Goal: Task Accomplishment & Management: Manage account settings

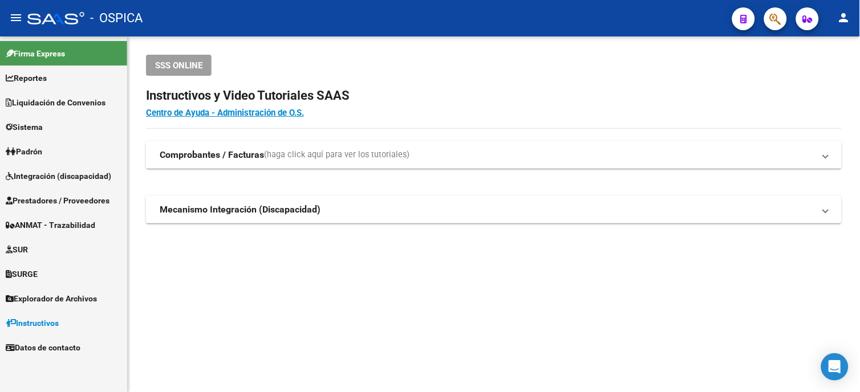
click at [35, 325] on span "Instructivos" at bounding box center [32, 323] width 53 height 13
click at [23, 322] on span "Instructivos" at bounding box center [32, 323] width 53 height 13
click at [44, 319] on span "Instructivos" at bounding box center [32, 323] width 53 height 13
click at [59, 320] on span "Instructivos" at bounding box center [32, 323] width 53 height 13
click at [35, 323] on span "Instructivos" at bounding box center [32, 323] width 53 height 13
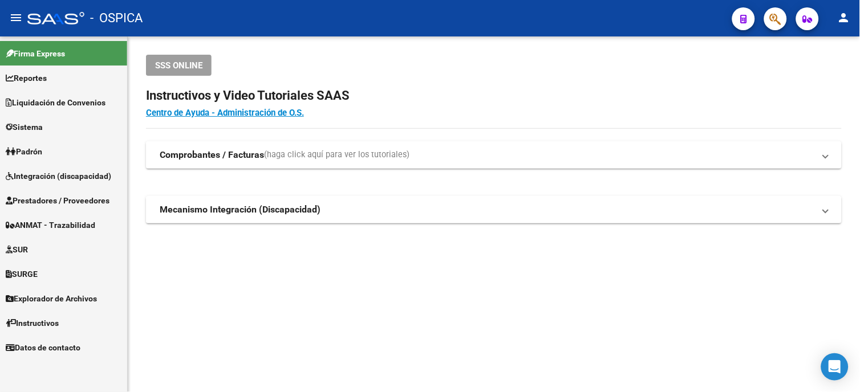
click at [14, 318] on span "Instructivos" at bounding box center [32, 323] width 53 height 13
click at [213, 155] on strong "Comprobantes / Facturas" at bounding box center [212, 155] width 104 height 13
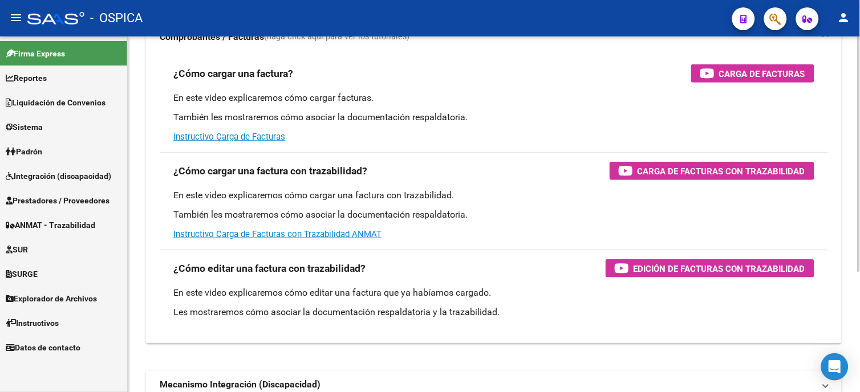
scroll to position [127, 0]
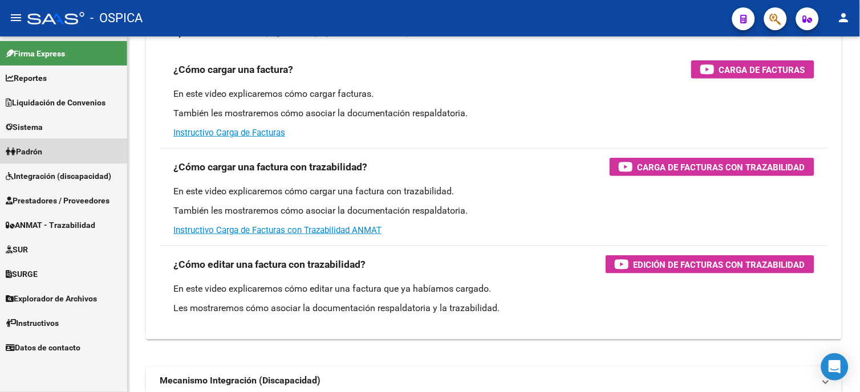
click at [49, 149] on link "Padrón" at bounding box center [63, 151] width 127 height 25
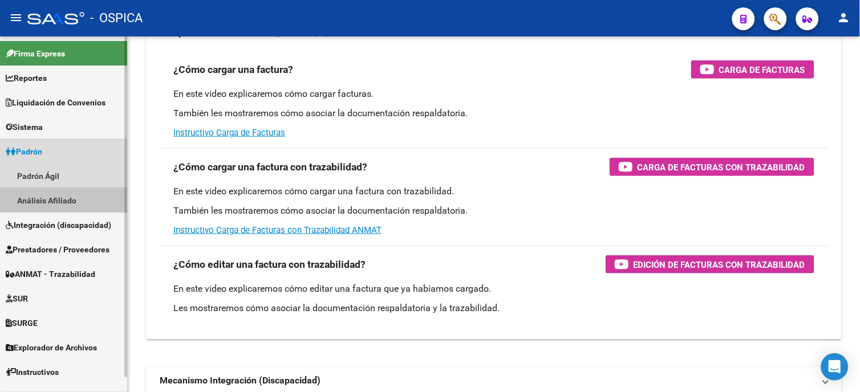
click at [58, 202] on link "Análisis Afiliado" at bounding box center [63, 200] width 127 height 25
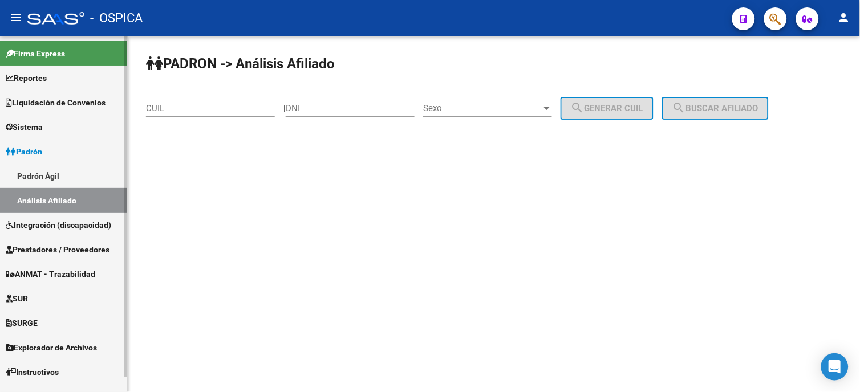
click at [42, 169] on link "Padrón Ágil" at bounding box center [63, 176] width 127 height 25
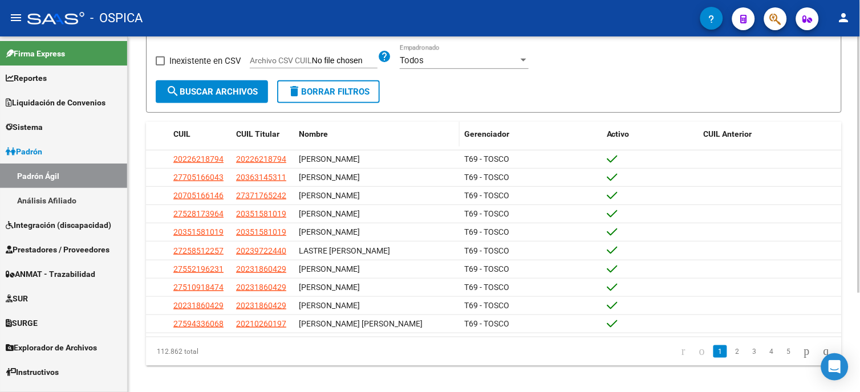
scroll to position [139, 0]
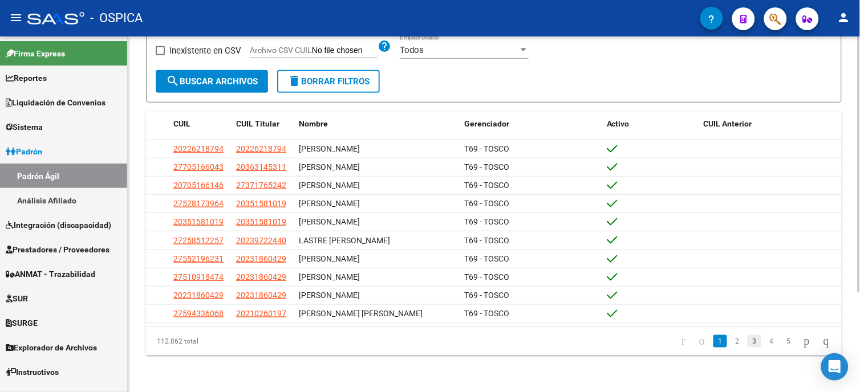
click at [748, 339] on link "3" at bounding box center [755, 341] width 14 height 13
click at [782, 338] on link "5" at bounding box center [789, 341] width 14 height 13
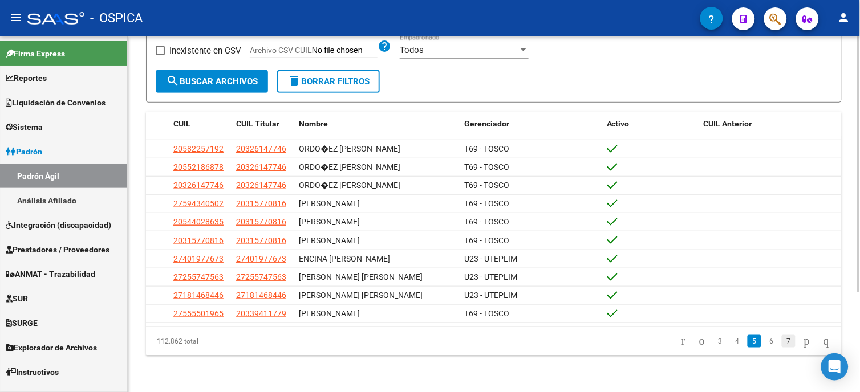
click at [782, 340] on link "7" at bounding box center [789, 341] width 14 height 13
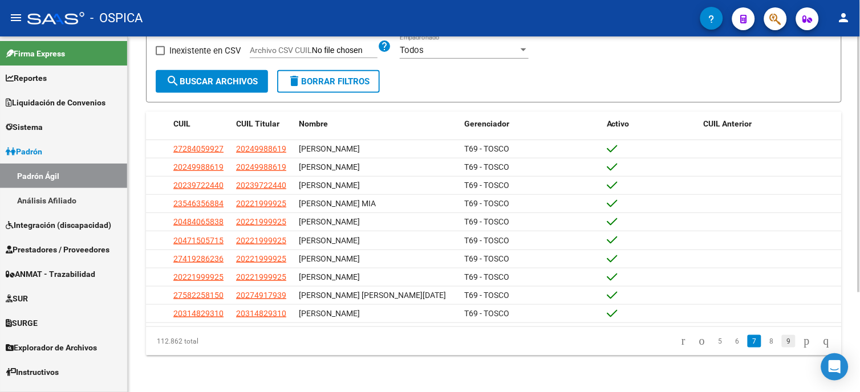
click at [783, 339] on link "9" at bounding box center [789, 341] width 14 height 13
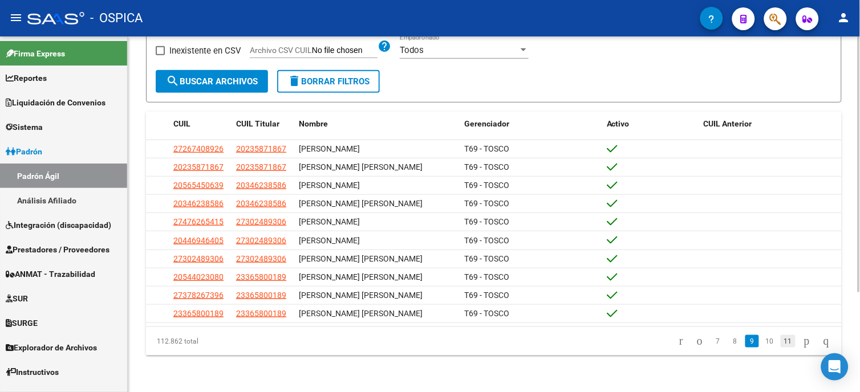
click at [781, 345] on link "11" at bounding box center [788, 341] width 15 height 13
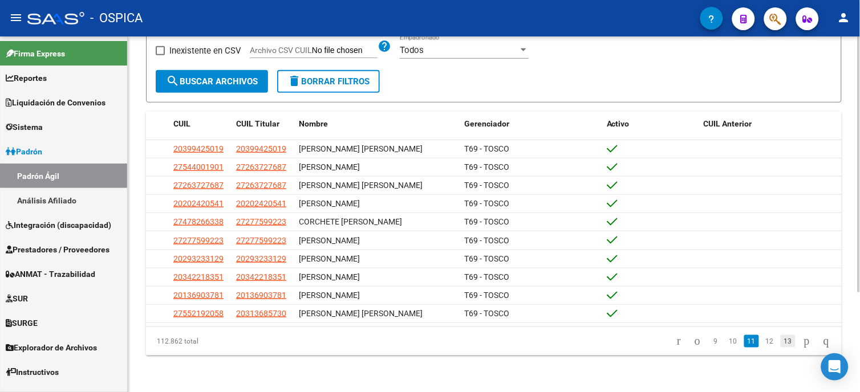
click at [781, 341] on link "13" at bounding box center [788, 341] width 15 height 13
click at [781, 338] on link "15" at bounding box center [788, 341] width 15 height 13
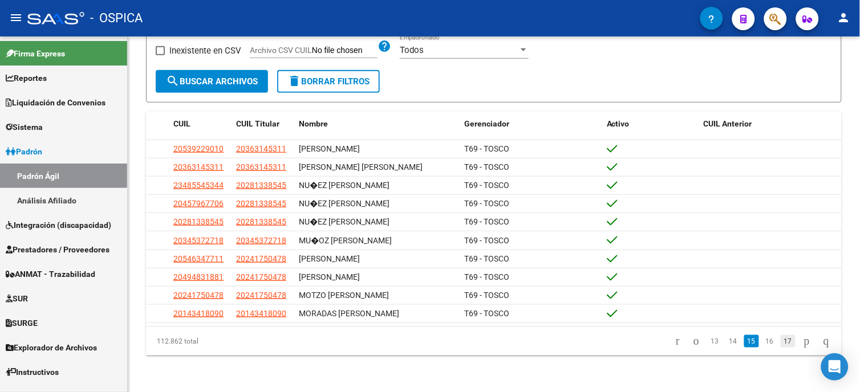
click at [781, 342] on link "17" at bounding box center [788, 341] width 15 height 13
click at [781, 341] on link "19" at bounding box center [788, 341] width 15 height 13
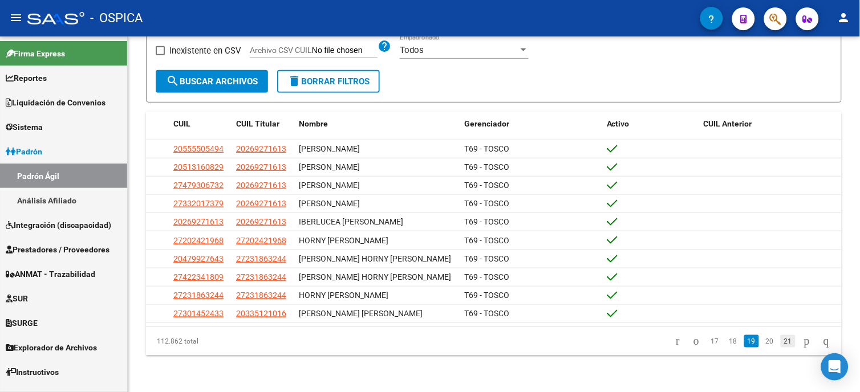
click at [781, 342] on link "21" at bounding box center [788, 341] width 15 height 13
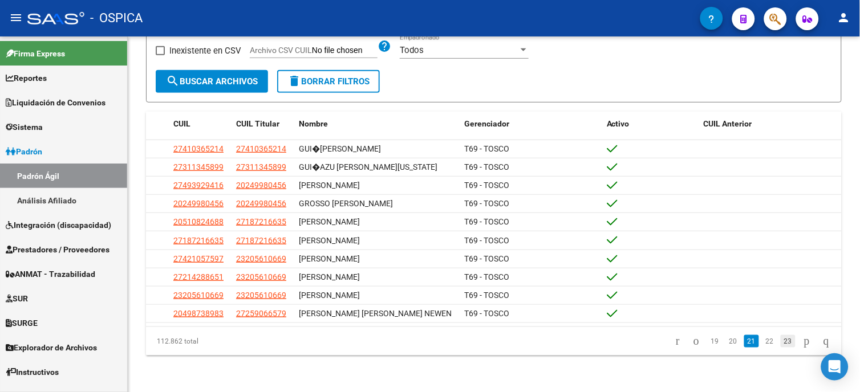
click at [781, 347] on link "23" at bounding box center [788, 341] width 15 height 13
click at [781, 347] on link "25" at bounding box center [788, 341] width 15 height 13
click at [781, 342] on link "27" at bounding box center [788, 341] width 15 height 13
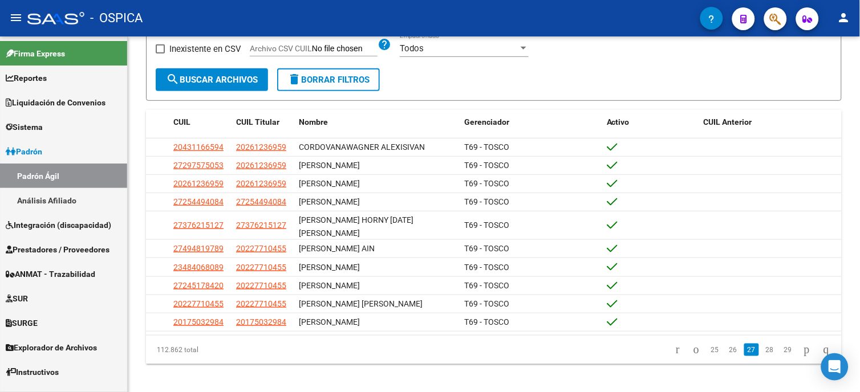
click at [781, 344] on link "29" at bounding box center [788, 350] width 15 height 13
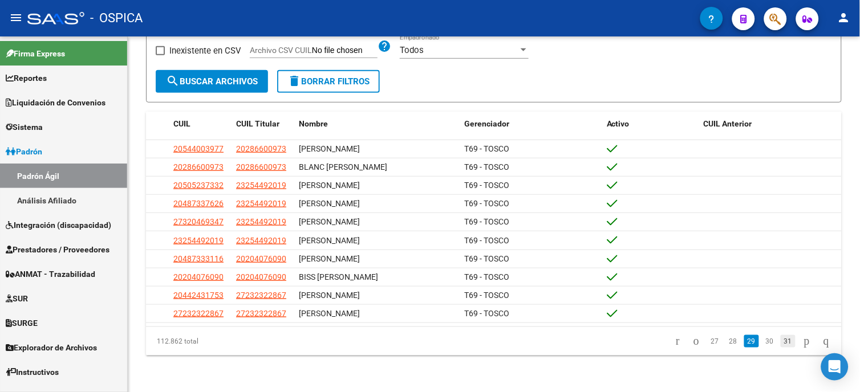
click at [781, 344] on link "31" at bounding box center [788, 341] width 15 height 13
click at [781, 344] on link "33" at bounding box center [788, 341] width 15 height 13
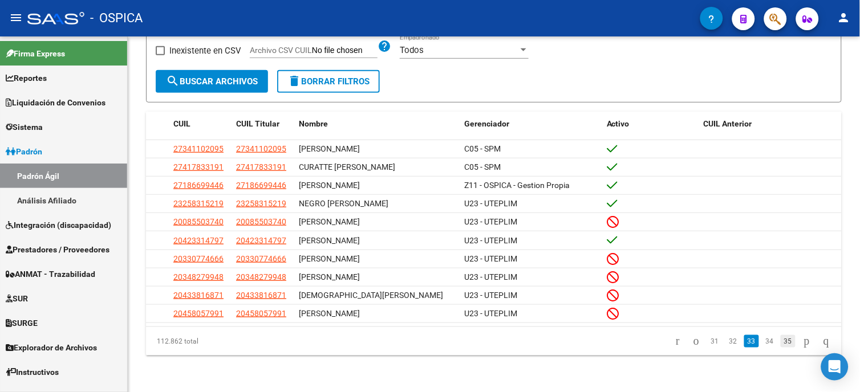
click at [781, 344] on link "35" at bounding box center [788, 341] width 15 height 13
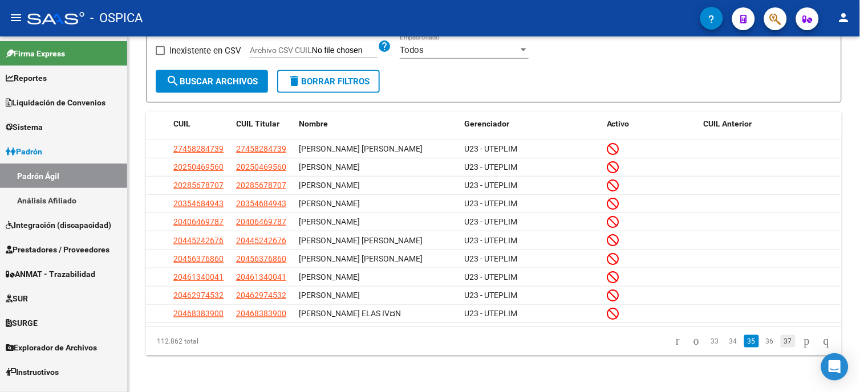
click at [781, 341] on link "37" at bounding box center [788, 341] width 15 height 13
click at [27, 120] on link "Sistema" at bounding box center [63, 127] width 127 height 25
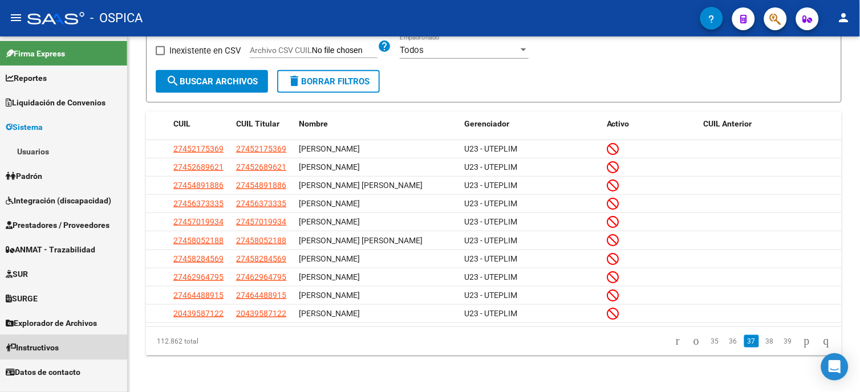
click at [43, 348] on span "Instructivos" at bounding box center [32, 348] width 53 height 13
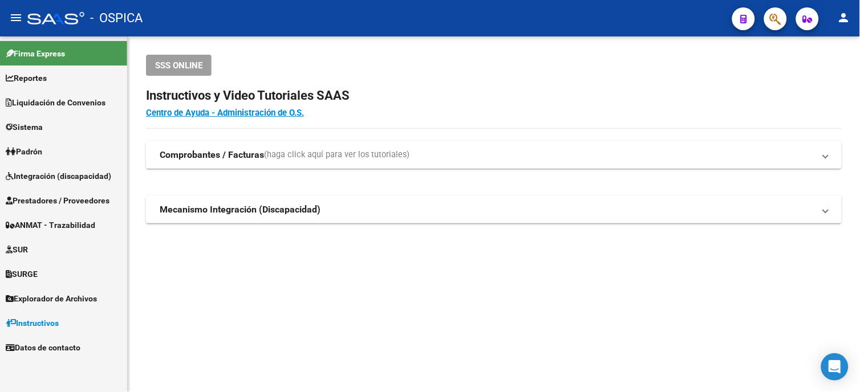
click at [189, 156] on strong "Comprobantes / Facturas" at bounding box center [212, 155] width 104 height 13
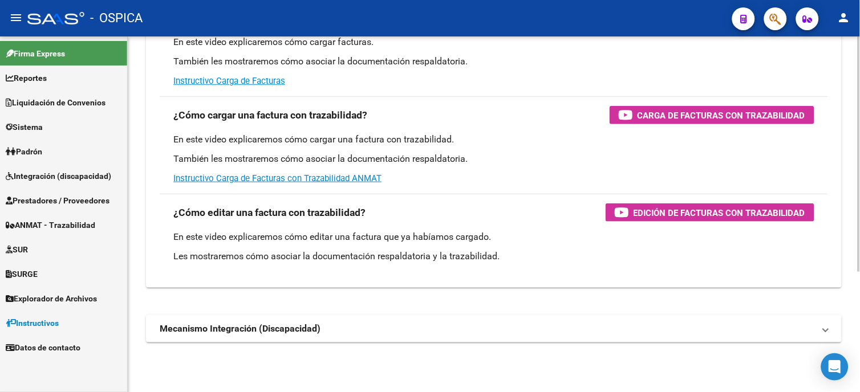
scroll to position [183, 0]
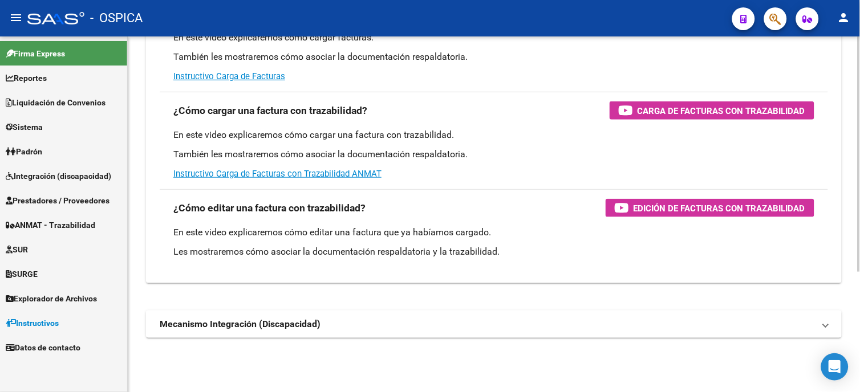
click at [236, 334] on mat-expansion-panel-header "Mecanismo Integración (Discapacidad)" at bounding box center [494, 324] width 696 height 27
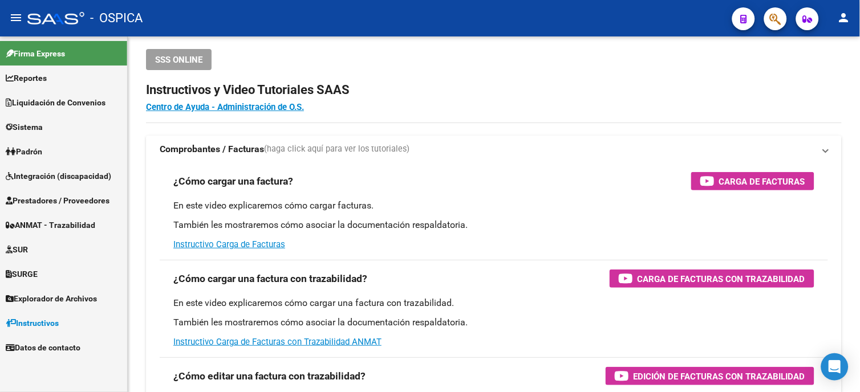
scroll to position [0, 0]
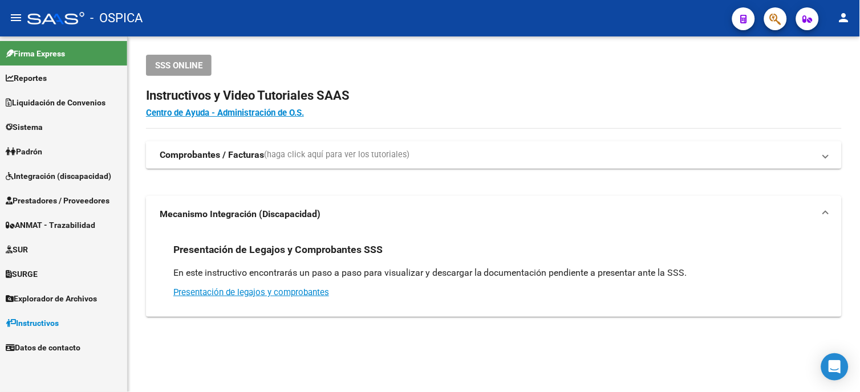
click at [219, 153] on strong "Comprobantes / Facturas" at bounding box center [212, 155] width 104 height 13
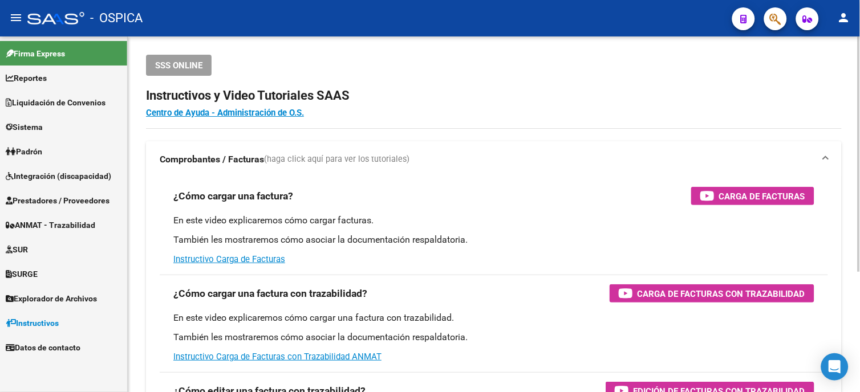
click at [179, 161] on strong "Comprobantes / Facturas" at bounding box center [212, 159] width 104 height 13
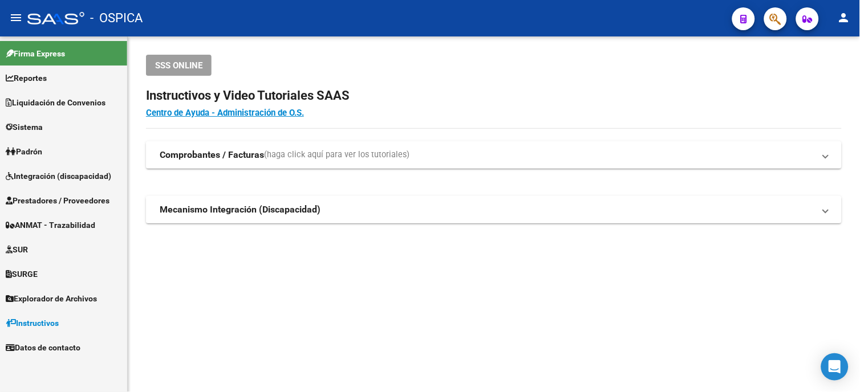
click at [253, 208] on strong "Mecanismo Integración (Discapacidad)" at bounding box center [240, 210] width 161 height 13
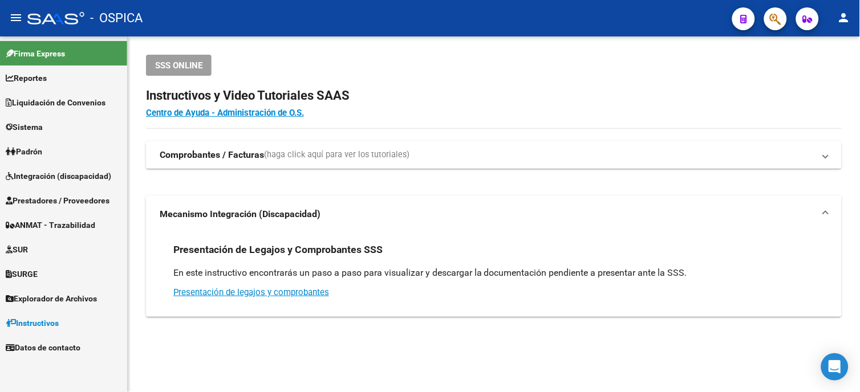
click at [189, 151] on strong "Comprobantes / Facturas" at bounding box center [212, 155] width 104 height 13
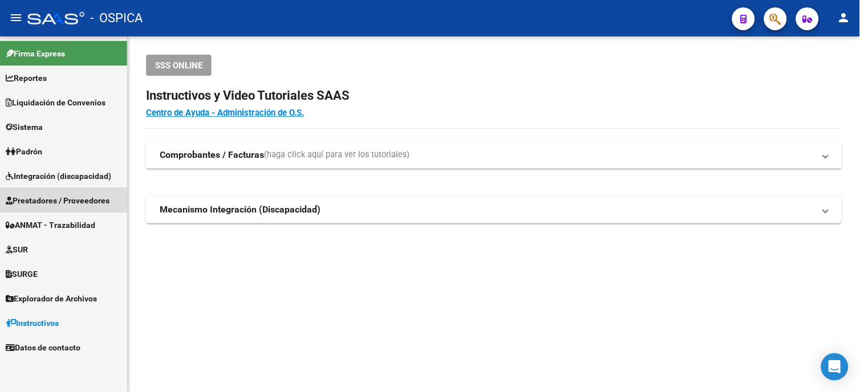
click at [17, 192] on link "Prestadores / Proveedores" at bounding box center [63, 200] width 127 height 25
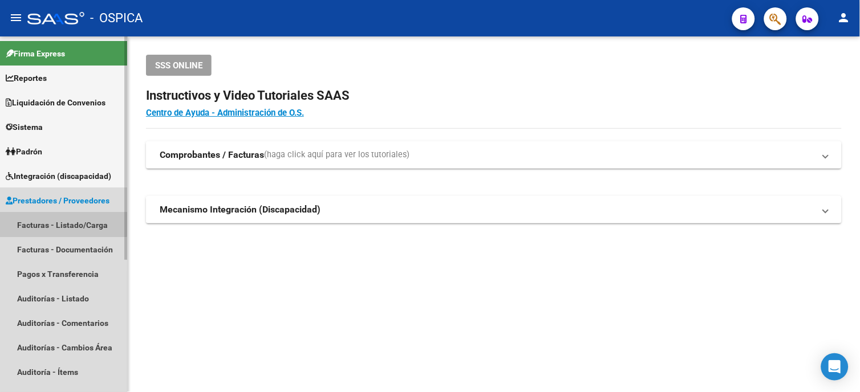
click at [59, 224] on link "Facturas - Listado/Carga" at bounding box center [63, 225] width 127 height 25
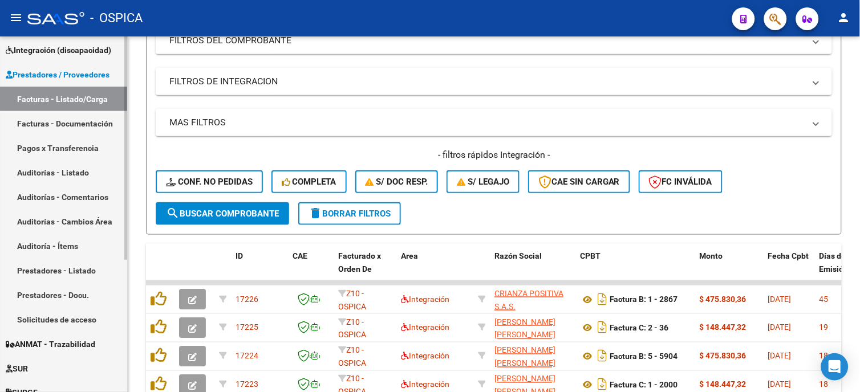
scroll to position [127, 0]
click at [48, 260] on link "Prestadores - Listado" at bounding box center [63, 270] width 127 height 25
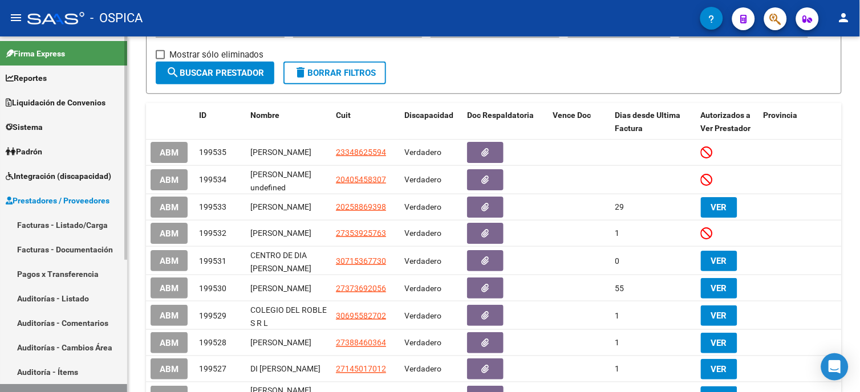
click at [29, 127] on span "Sistema" at bounding box center [24, 127] width 37 height 13
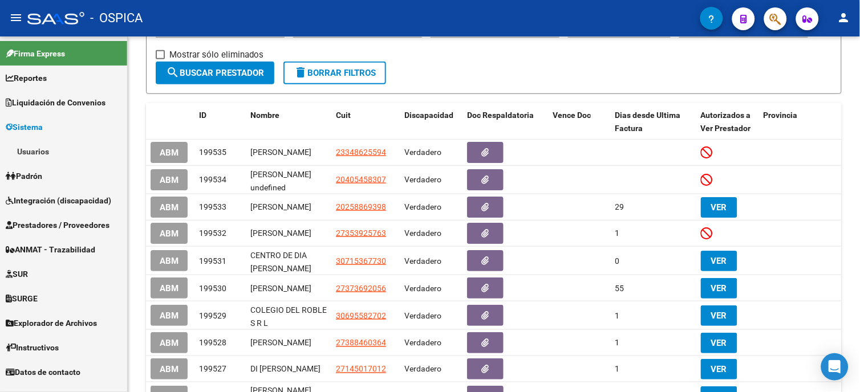
click at [31, 149] on link "Usuarios" at bounding box center [63, 151] width 127 height 25
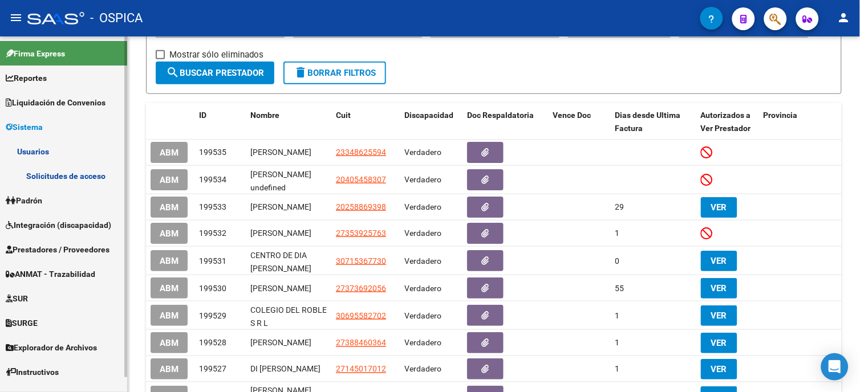
click at [72, 179] on link "Solicitudes de acceso" at bounding box center [63, 176] width 127 height 25
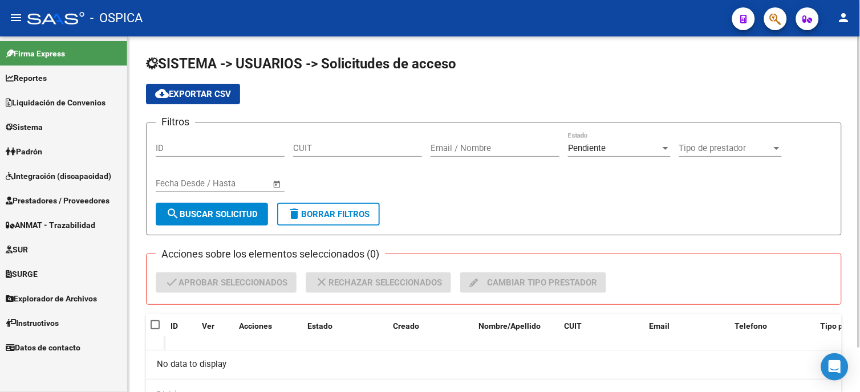
scroll to position [51, 0]
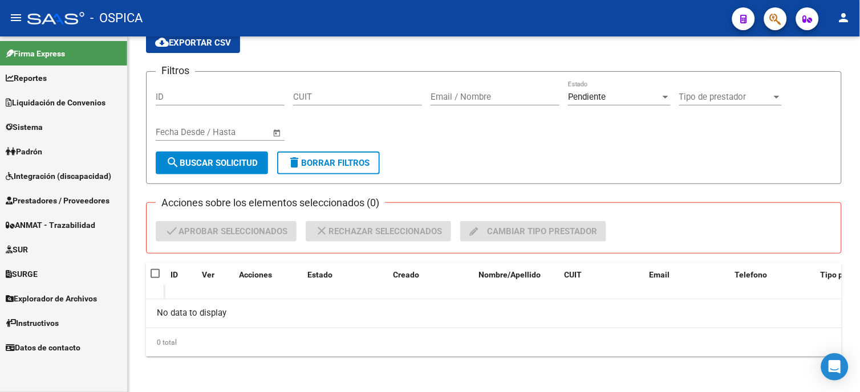
click at [18, 249] on span "SUR" at bounding box center [17, 250] width 22 height 13
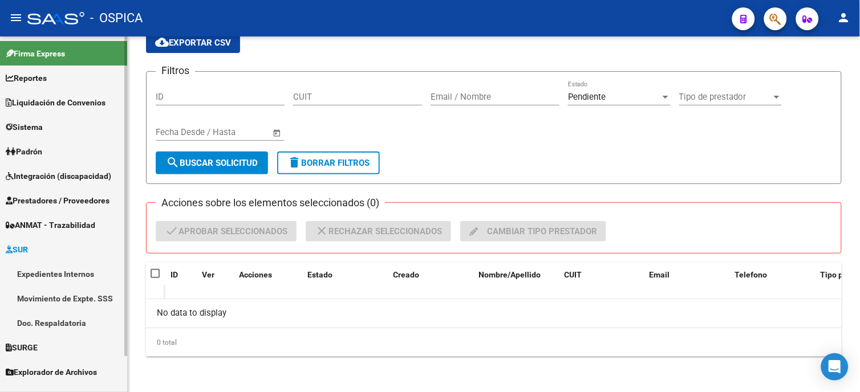
click at [35, 349] on span "SURGE" at bounding box center [22, 348] width 32 height 13
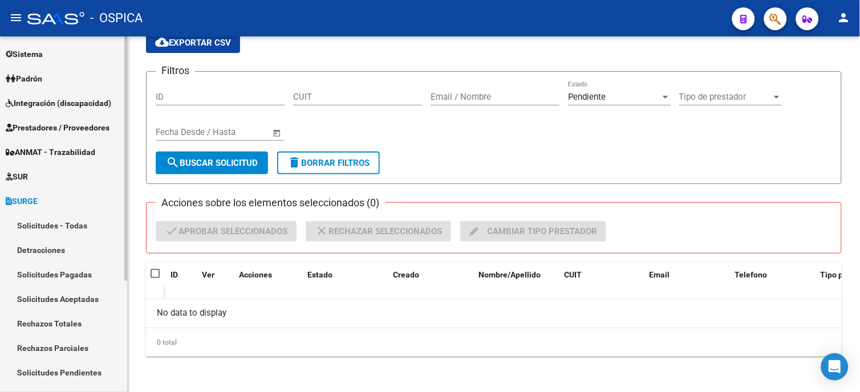
scroll to position [163, 0]
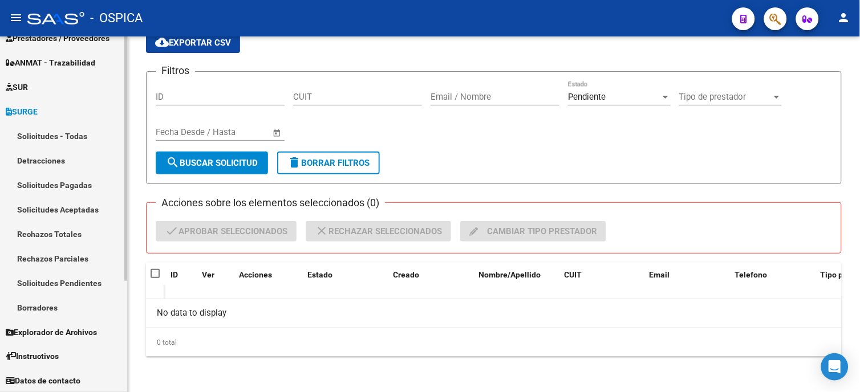
click at [64, 210] on link "Solicitudes Aceptadas" at bounding box center [63, 209] width 127 height 25
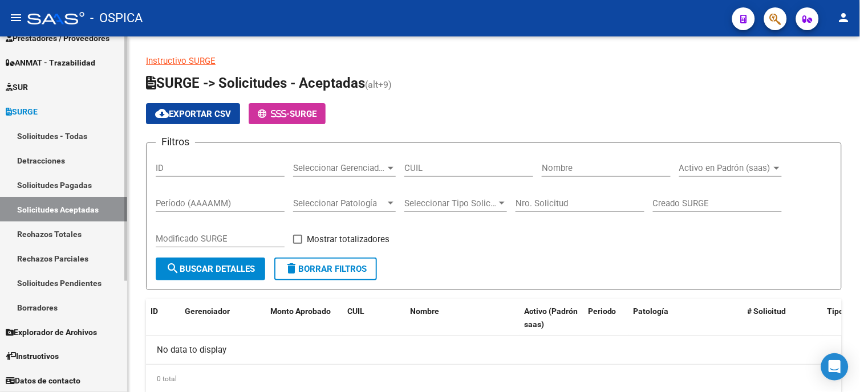
click at [46, 133] on link "Solicitudes - Todas" at bounding box center [63, 136] width 127 height 25
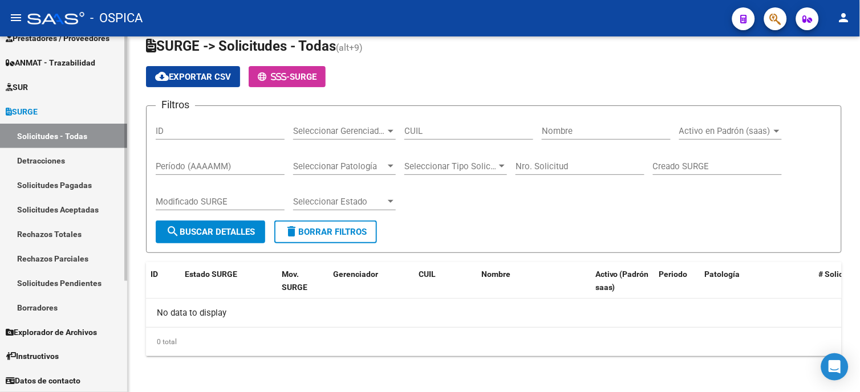
scroll to position [36, 0]
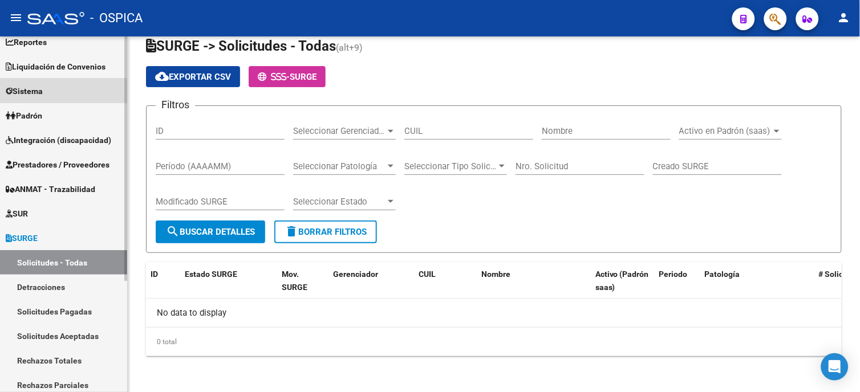
click at [7, 92] on icon at bounding box center [9, 91] width 7 height 8
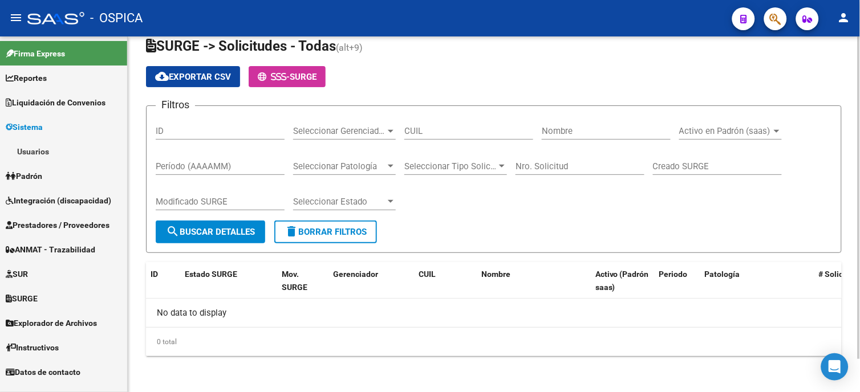
scroll to position [0, 0]
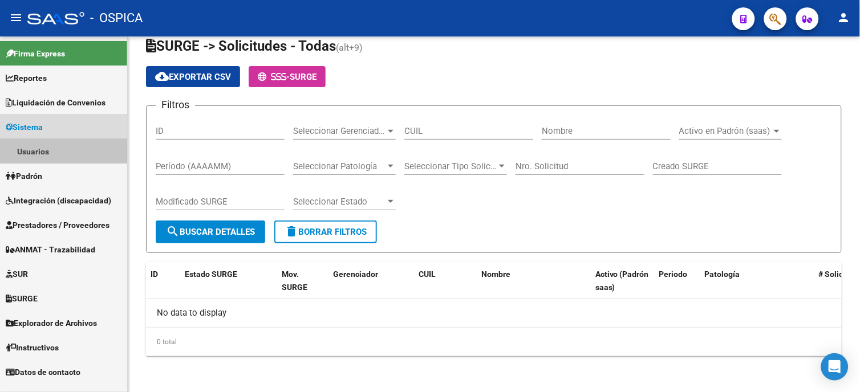
click at [55, 152] on link "Usuarios" at bounding box center [63, 151] width 127 height 25
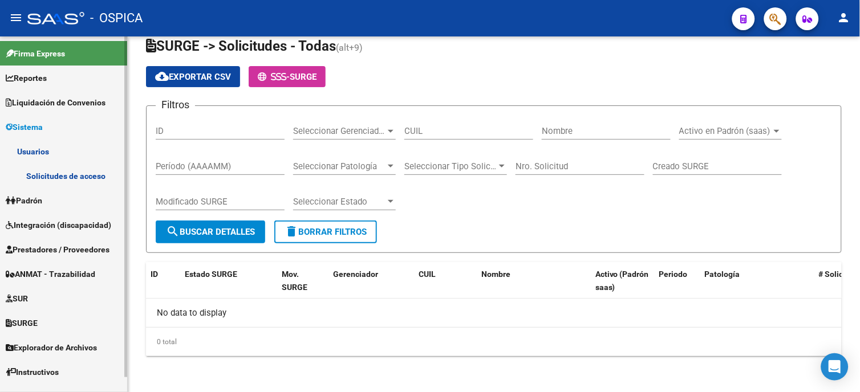
click at [75, 179] on link "Solicitudes de acceso" at bounding box center [63, 176] width 127 height 25
